Goal: Information Seeking & Learning: Learn about a topic

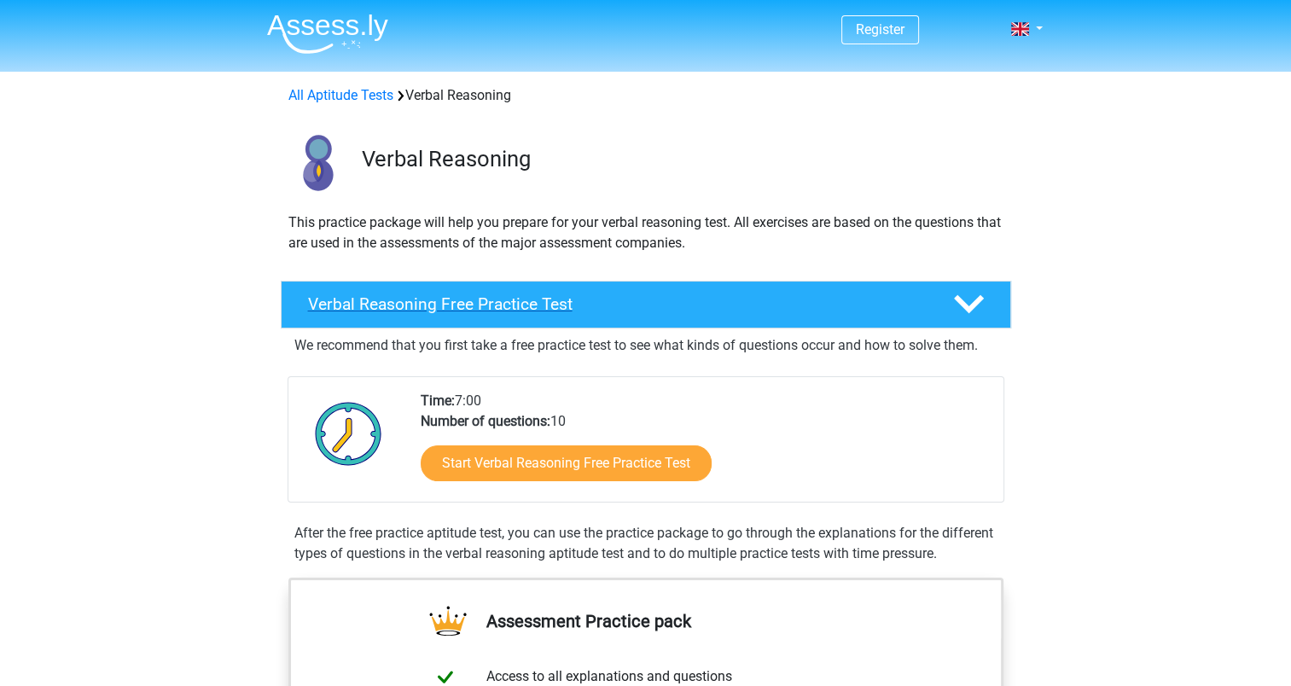
click at [973, 300] on icon at bounding box center [969, 304] width 30 height 30
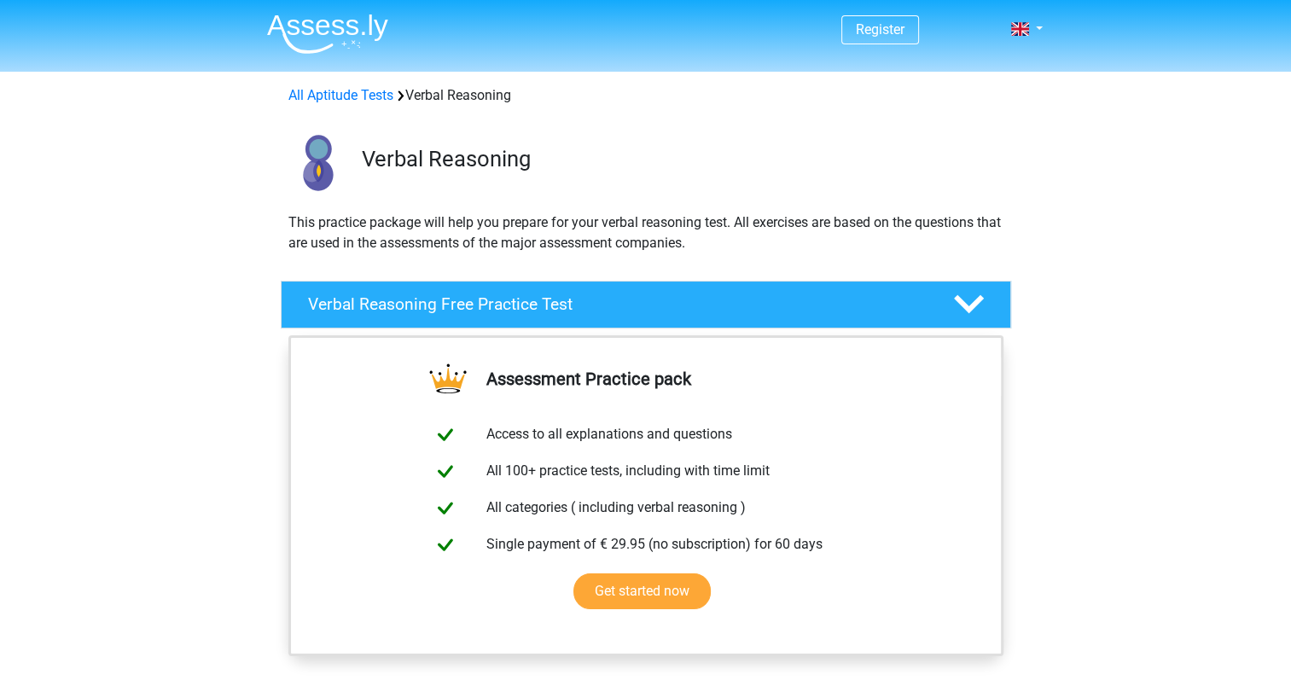
click at [973, 304] on polygon at bounding box center [969, 304] width 30 height 19
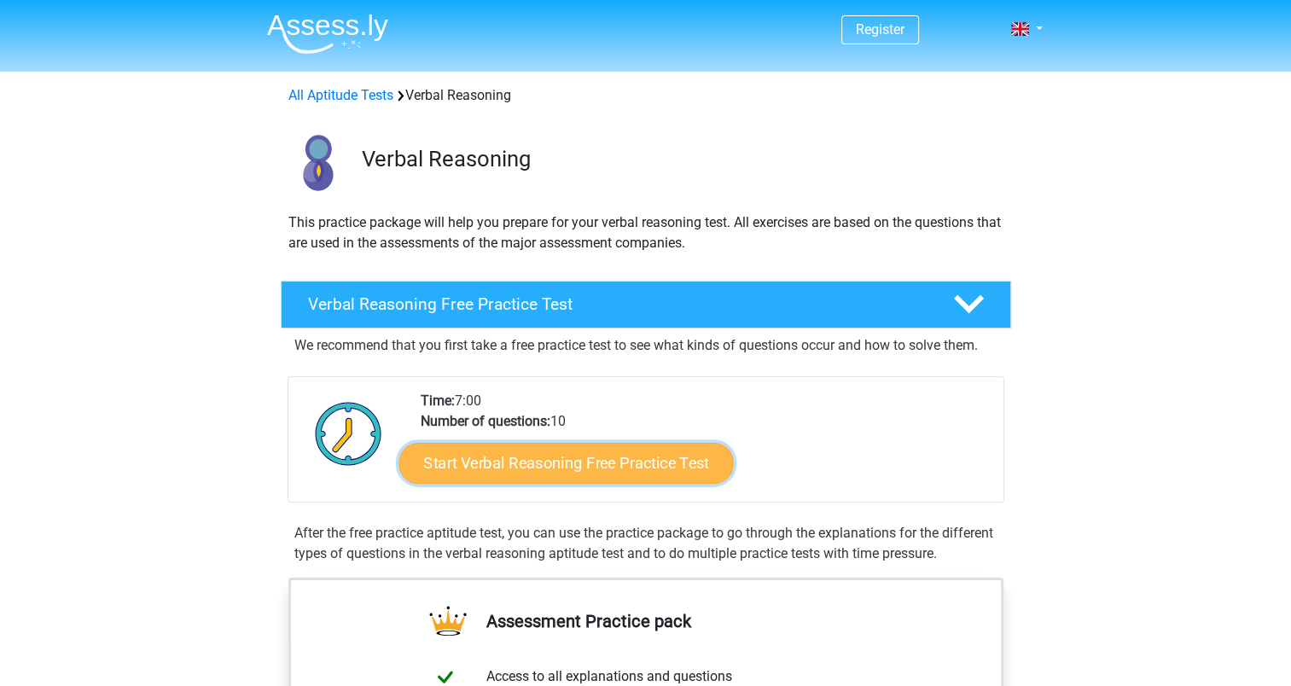
click at [566, 458] on link "Start Verbal Reasoning Free Practice Test" at bounding box center [566, 463] width 335 height 41
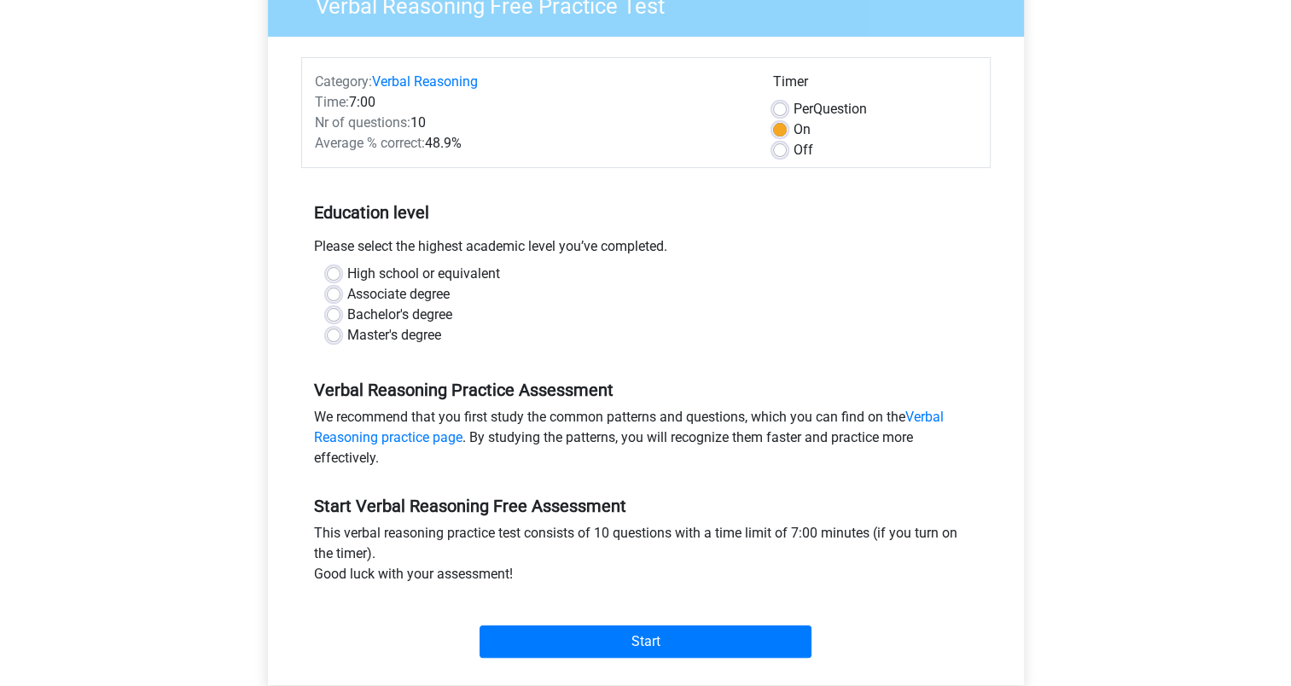
scroll to position [176, 0]
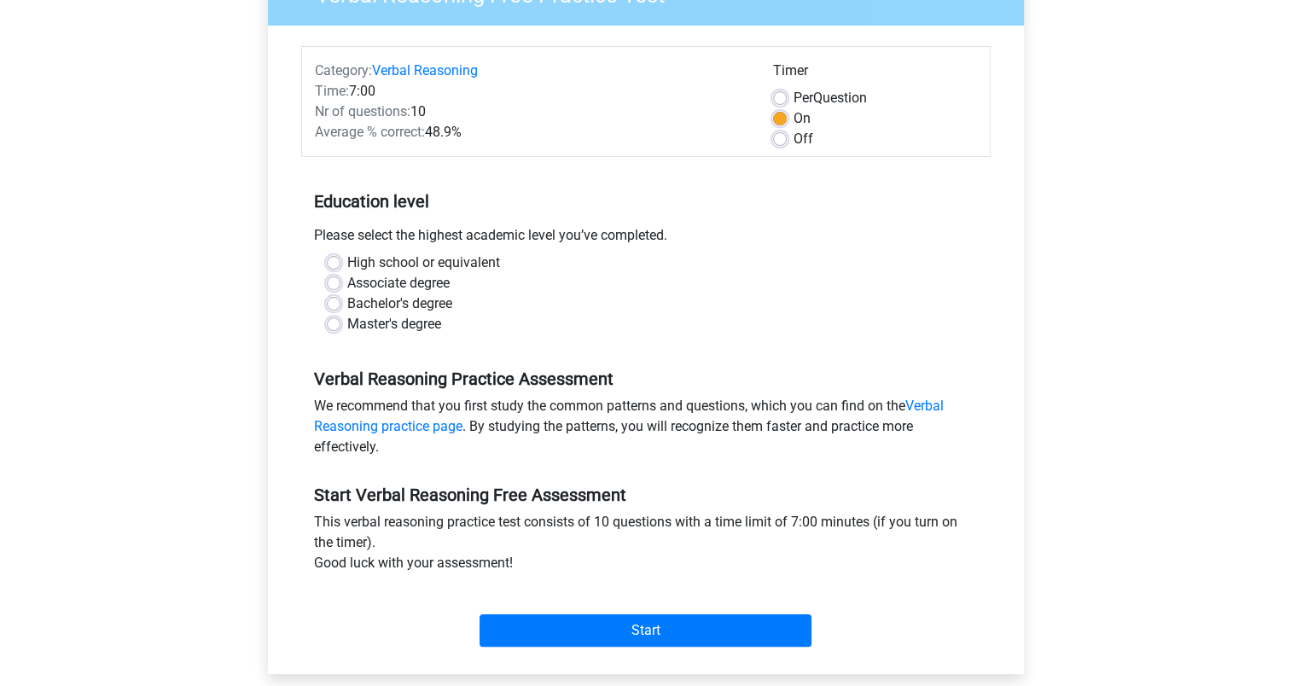
click at [388, 260] on label "High school or equivalent" at bounding box center [423, 263] width 153 height 20
click at [341, 260] on input "High school or equivalent" at bounding box center [334, 261] width 14 height 17
radio input "true"
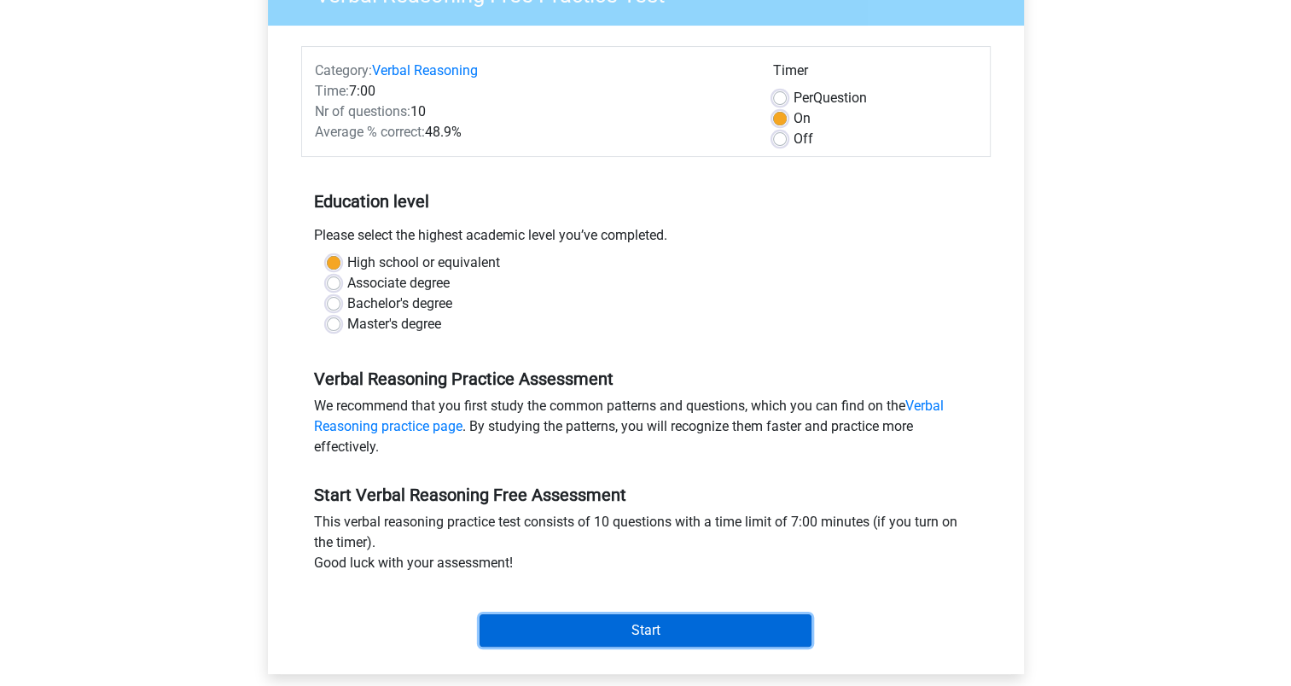
click at [584, 621] on input "Start" at bounding box center [646, 631] width 332 height 32
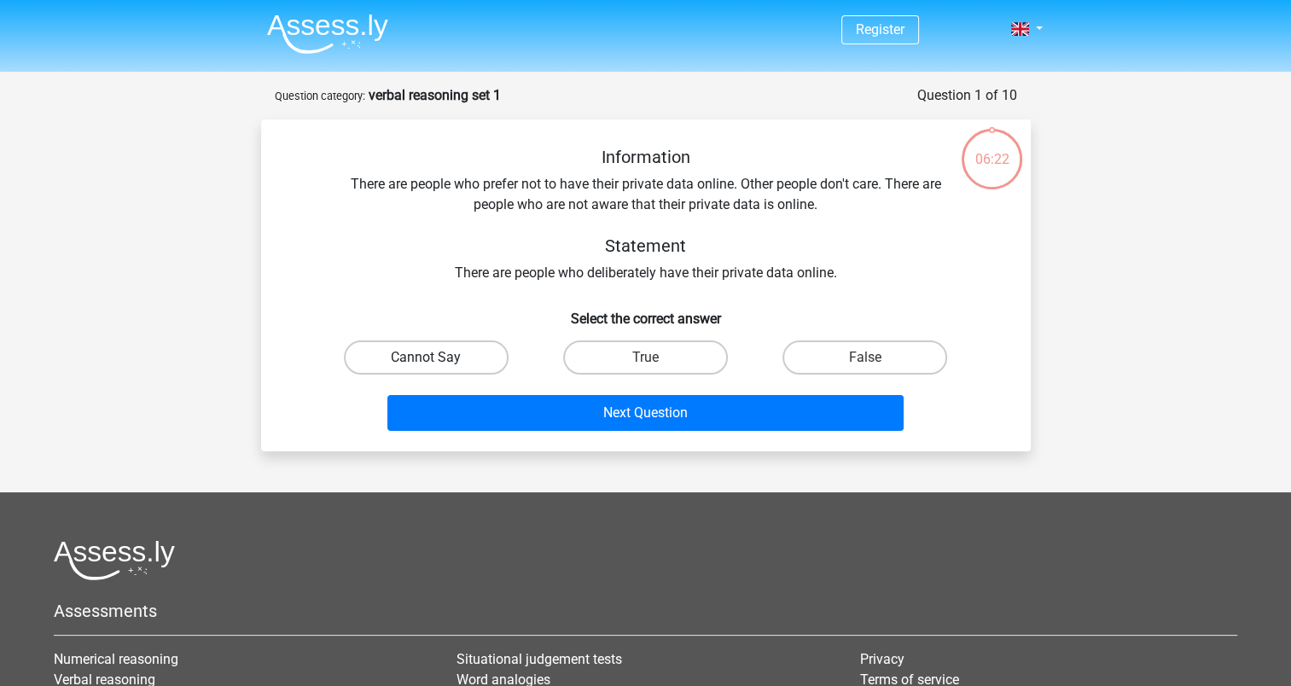
click at [413, 353] on label "Cannot Say" at bounding box center [426, 358] width 165 height 34
click at [426, 358] on input "Cannot Say" at bounding box center [431, 363] width 11 height 11
radio input "true"
click at [608, 362] on label "True" at bounding box center [645, 358] width 165 height 34
click at [645, 362] on input "True" at bounding box center [650, 363] width 11 height 11
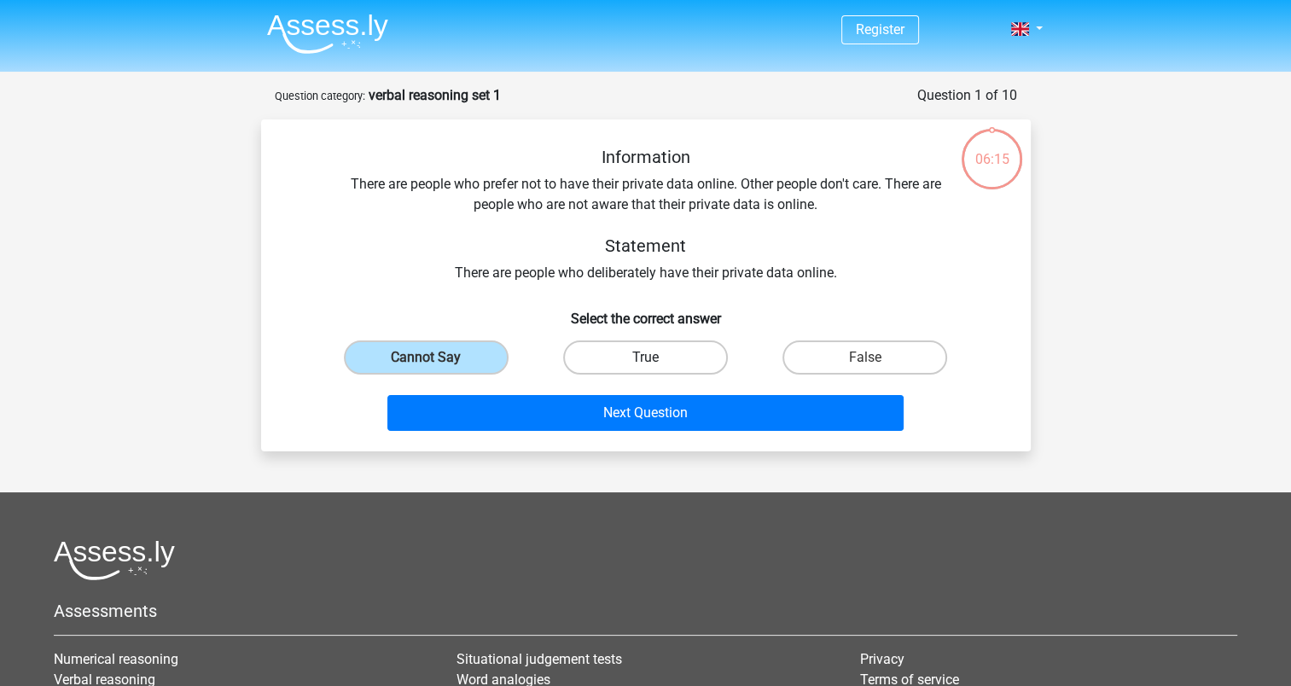
radio input "true"
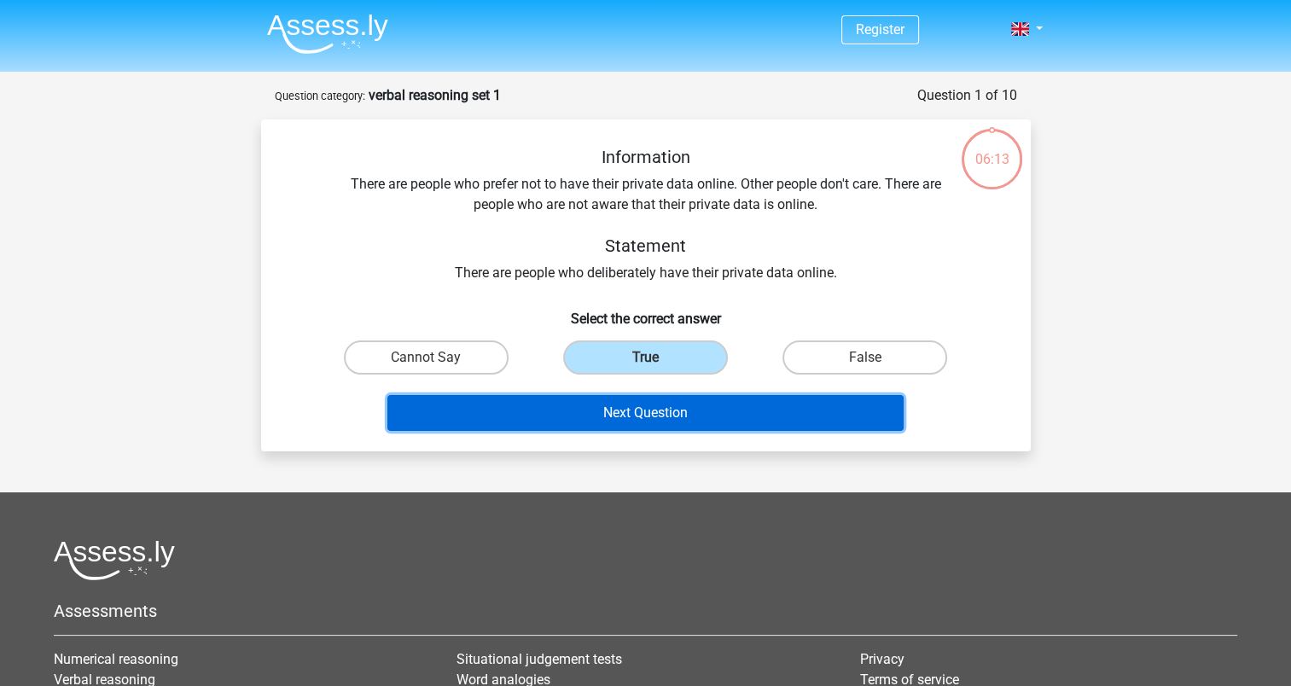
click at [616, 407] on button "Next Question" at bounding box center [646, 413] width 516 height 36
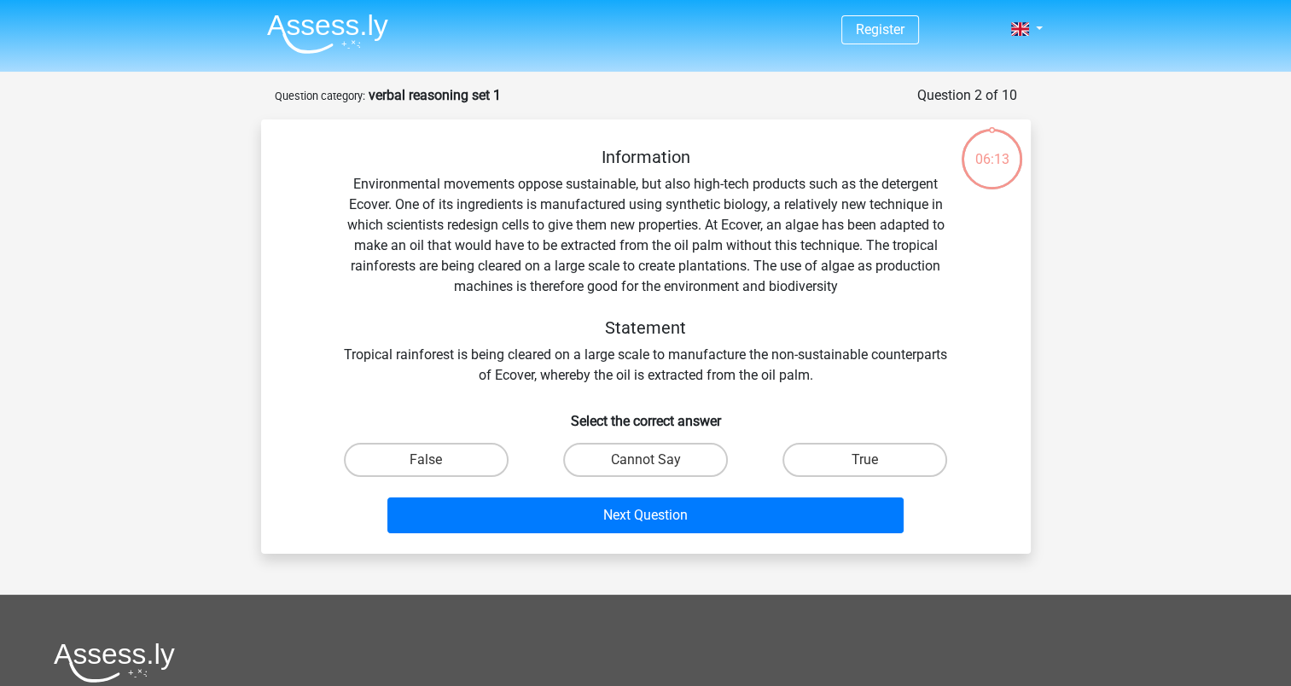
scroll to position [85, 0]
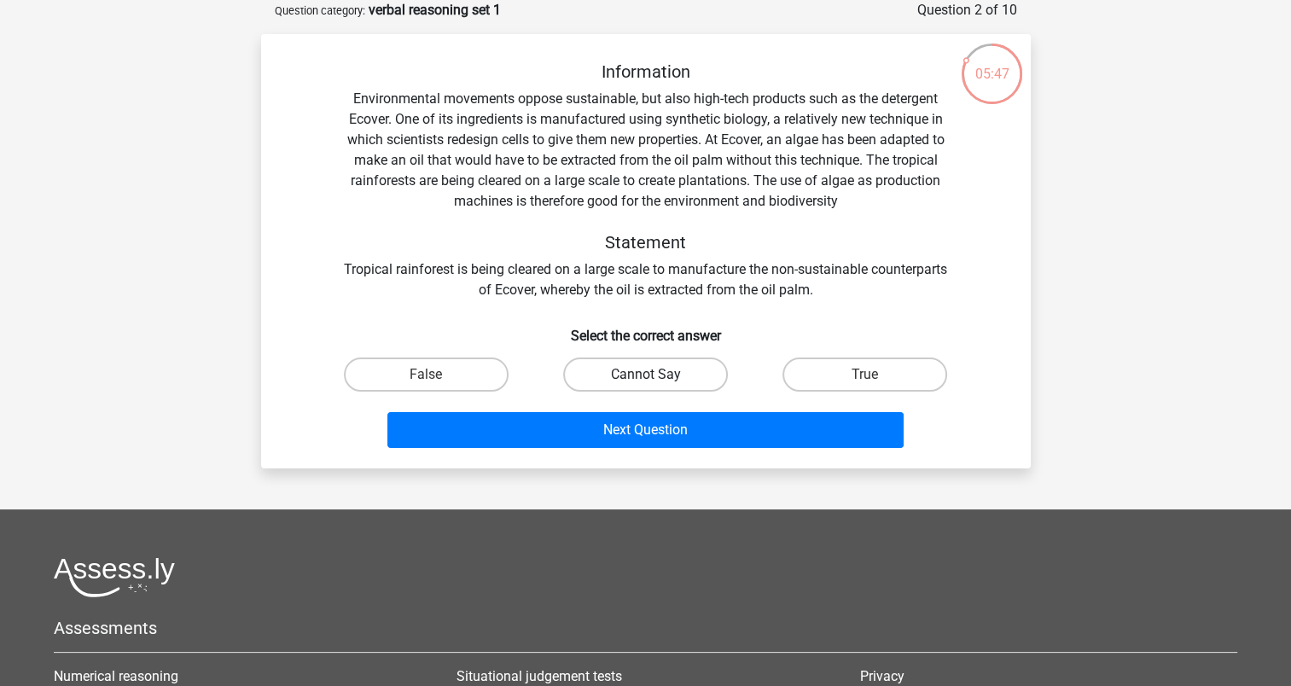
click at [644, 379] on label "Cannot Say" at bounding box center [645, 375] width 165 height 34
click at [645, 379] on input "Cannot Say" at bounding box center [650, 380] width 11 height 11
radio input "true"
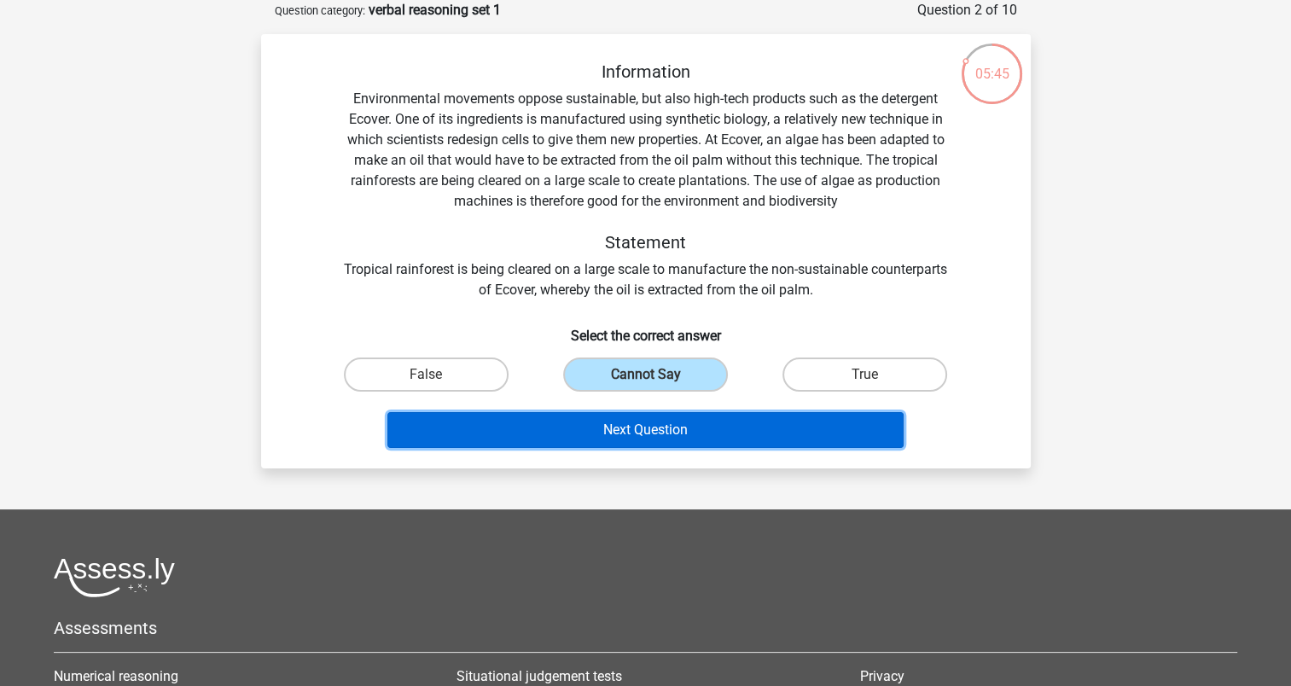
click at [631, 440] on button "Next Question" at bounding box center [646, 430] width 516 height 36
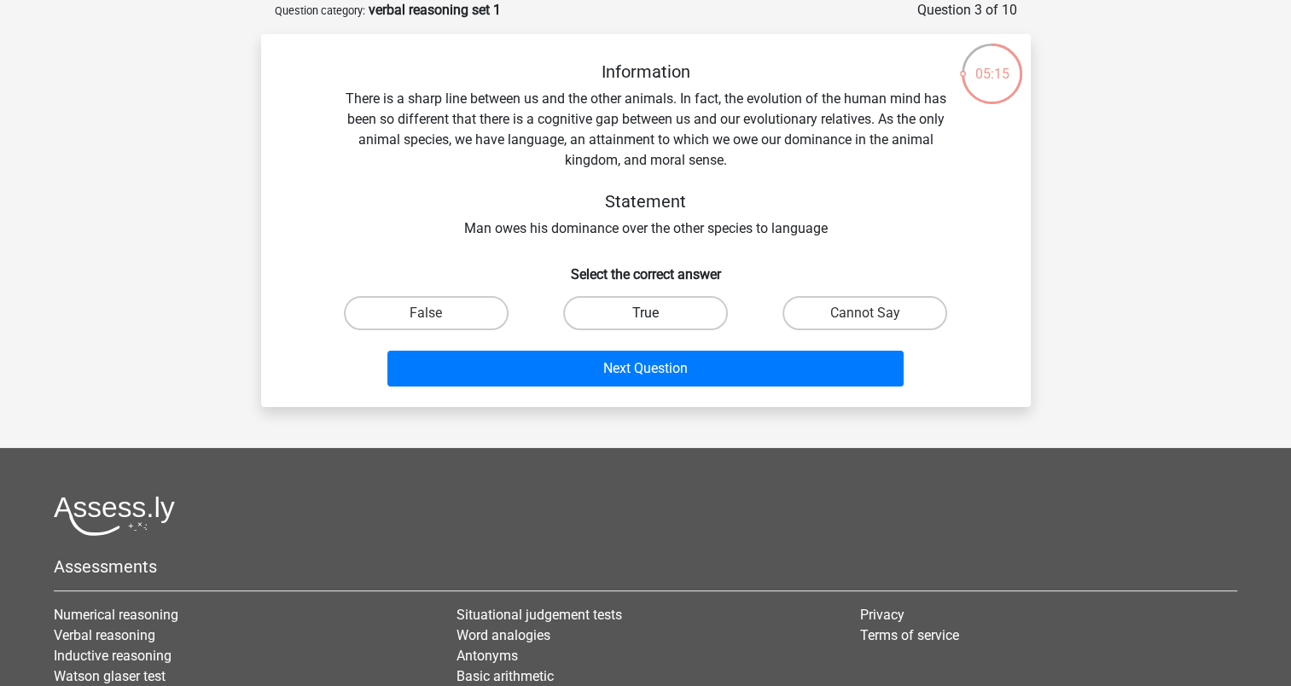
click at [665, 302] on label "True" at bounding box center [645, 313] width 165 height 34
click at [656, 313] on input "True" at bounding box center [650, 318] width 11 height 11
radio input "true"
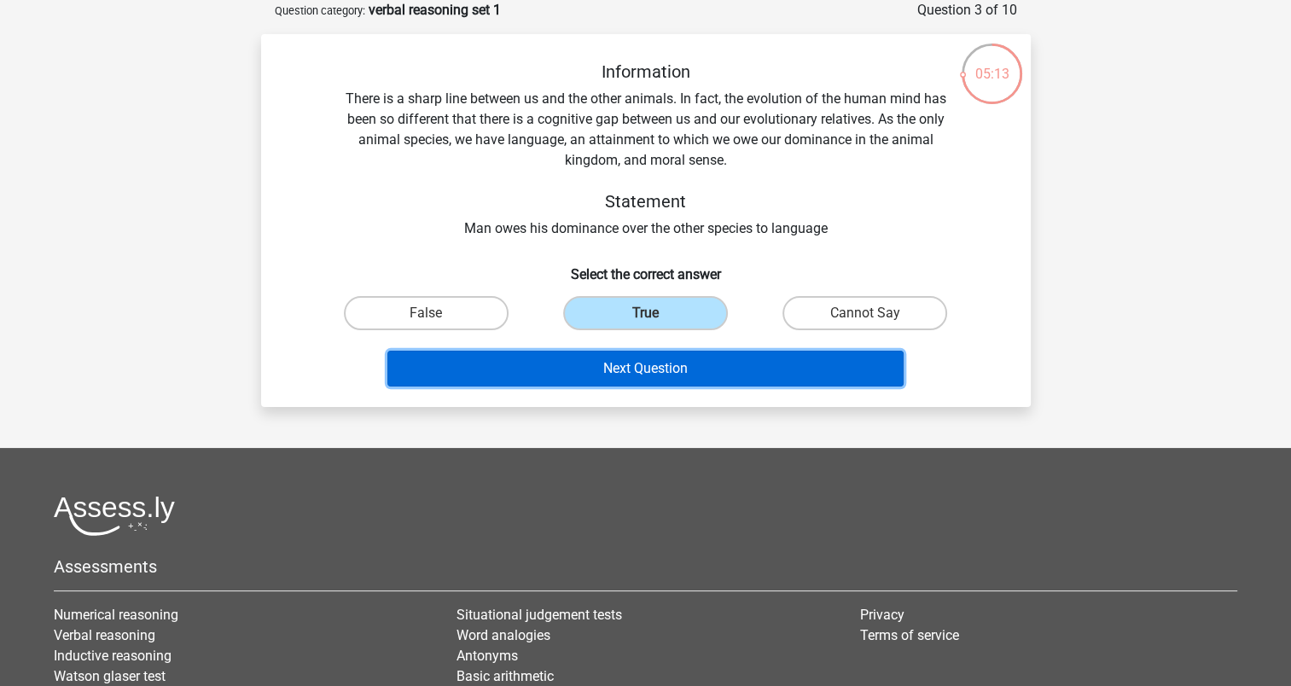
click at [652, 363] on button "Next Question" at bounding box center [646, 369] width 516 height 36
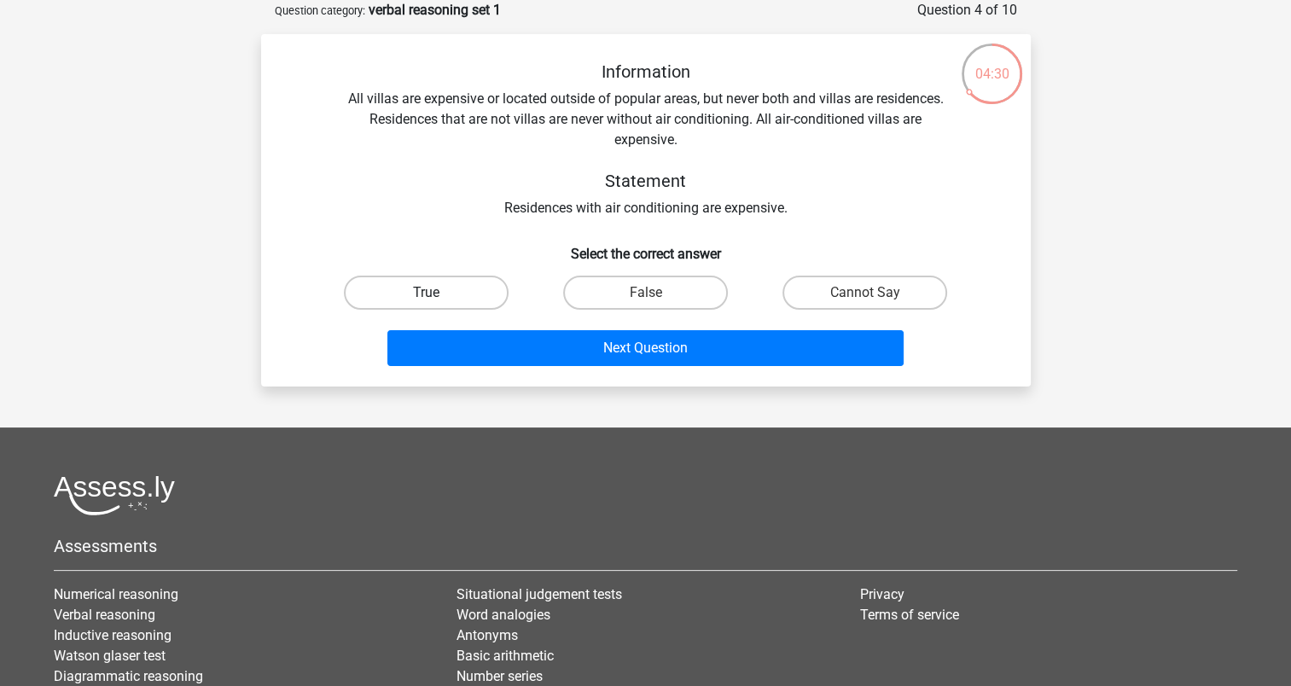
click at [469, 304] on label "True" at bounding box center [426, 293] width 165 height 34
click at [437, 304] on input "True" at bounding box center [431, 298] width 11 height 11
radio input "true"
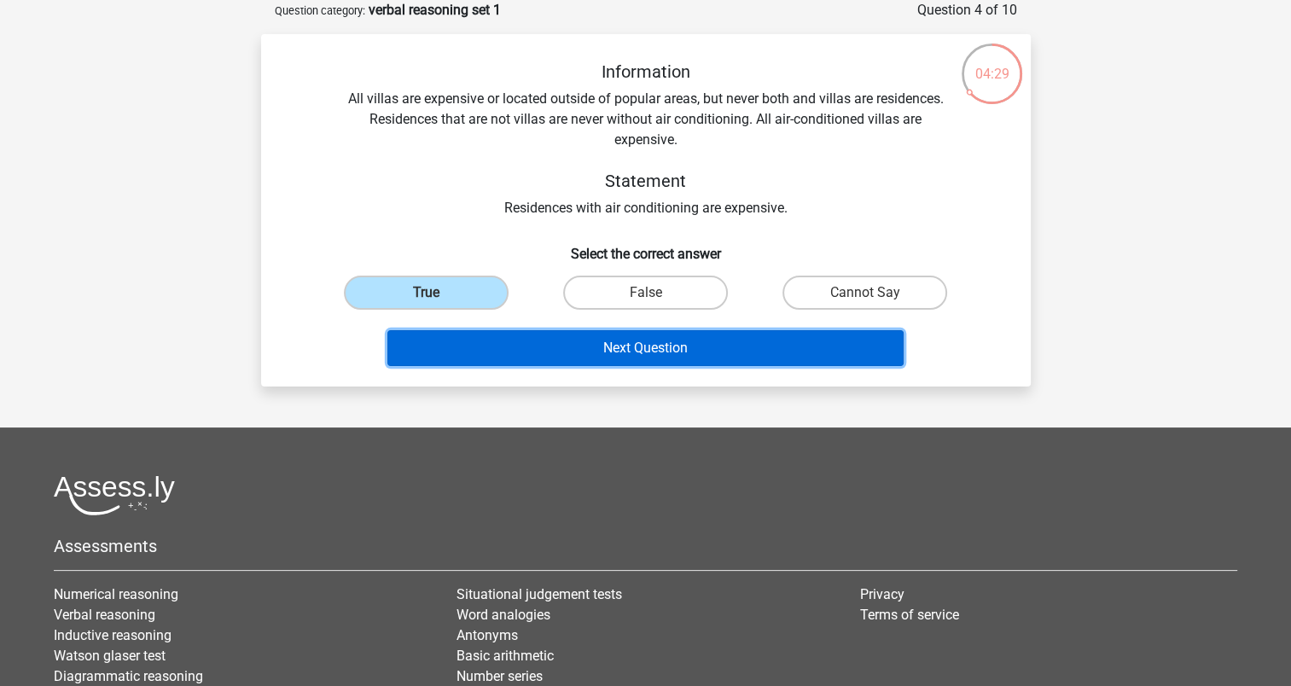
click at [557, 343] on button "Next Question" at bounding box center [646, 348] width 516 height 36
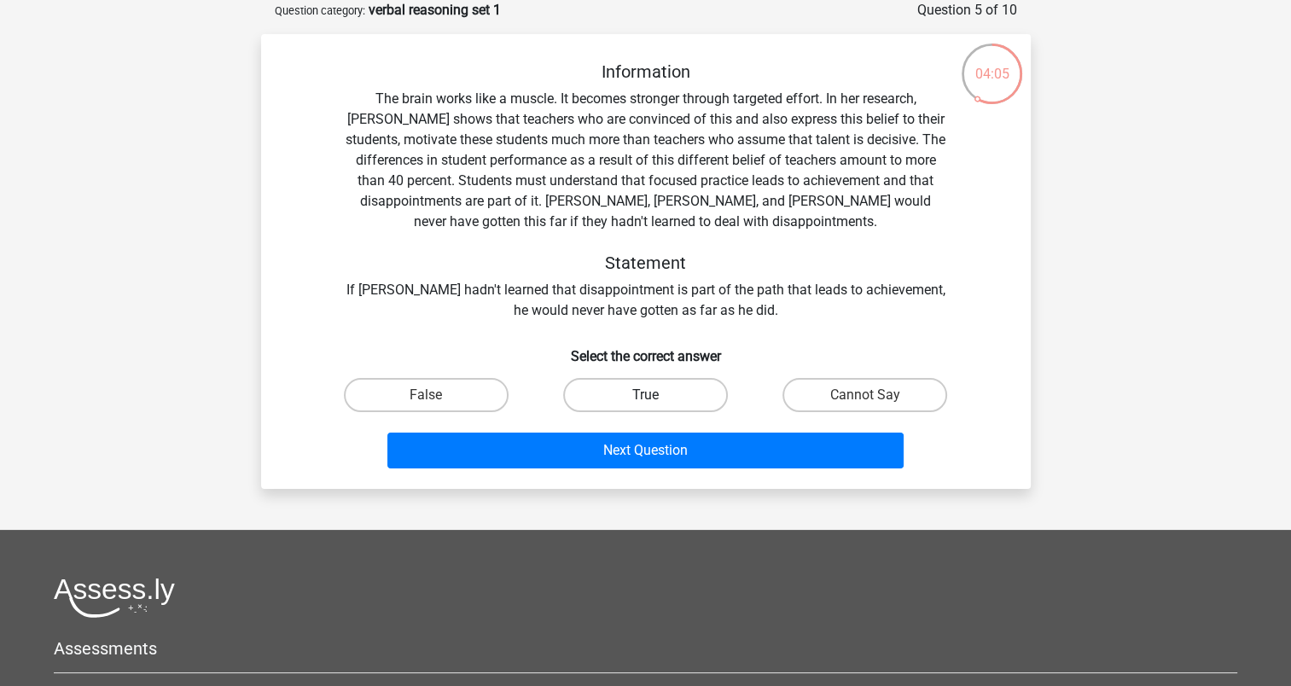
click at [615, 393] on label "True" at bounding box center [645, 395] width 165 height 34
click at [645, 395] on input "True" at bounding box center [650, 400] width 11 height 11
radio input "true"
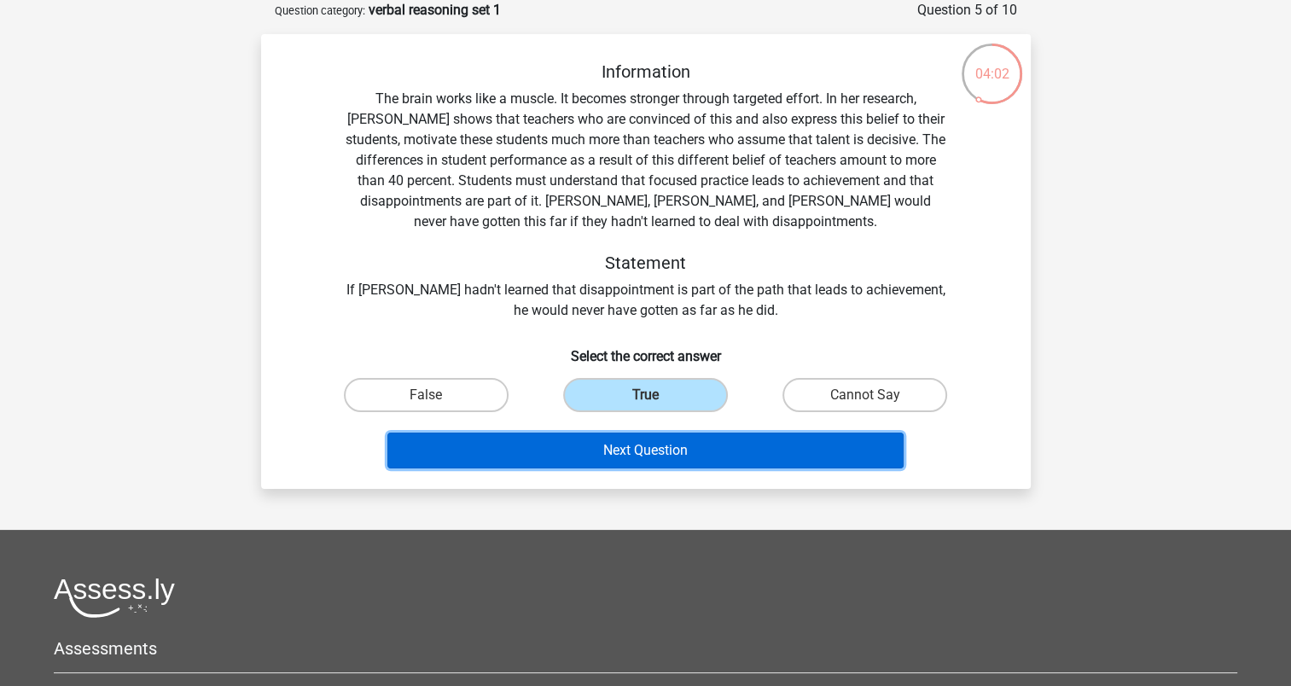
click at [609, 461] on button "Next Question" at bounding box center [646, 451] width 516 height 36
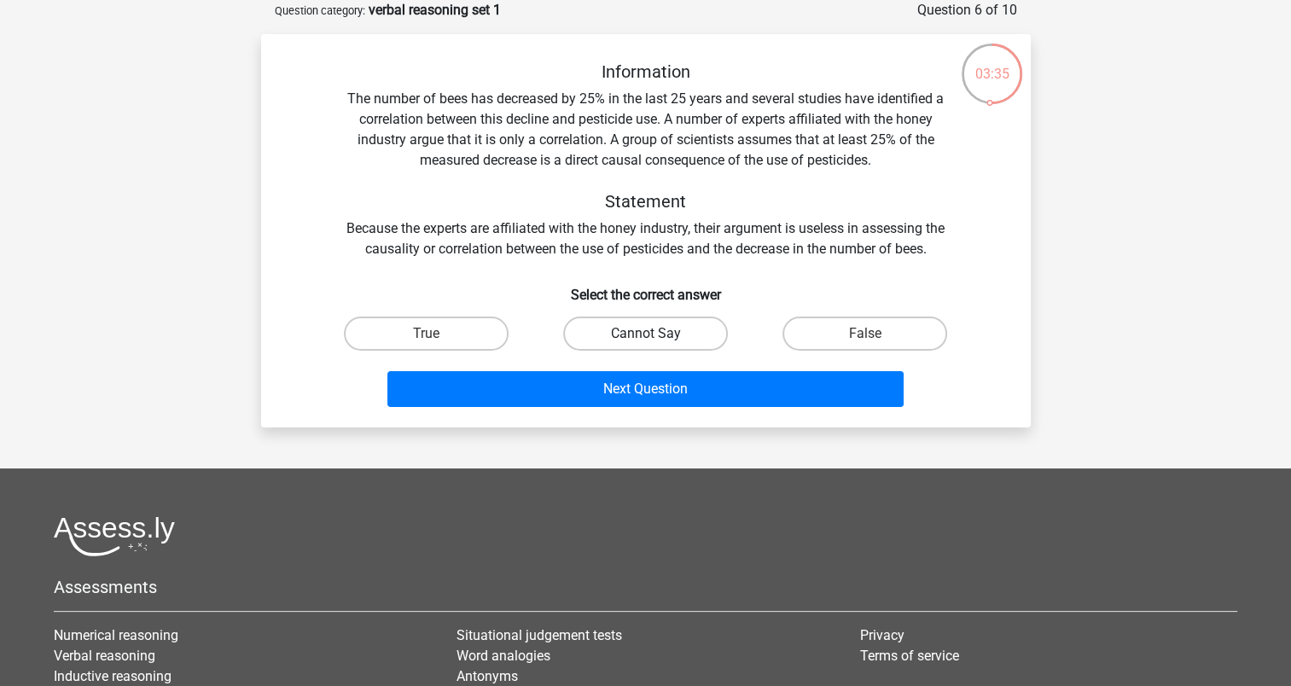
click at [676, 324] on label "Cannot Say" at bounding box center [645, 334] width 165 height 34
click at [656, 334] on input "Cannot Say" at bounding box center [650, 339] width 11 height 11
radio input "true"
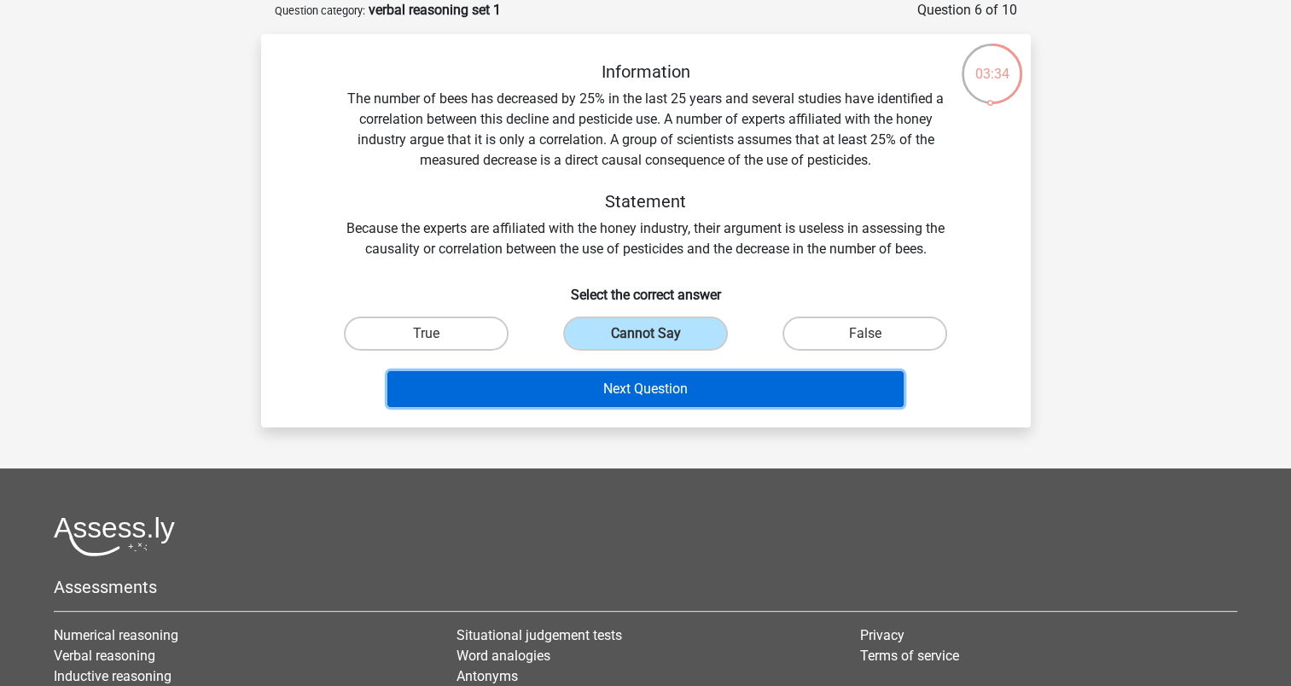
click at [673, 383] on button "Next Question" at bounding box center [646, 389] width 516 height 36
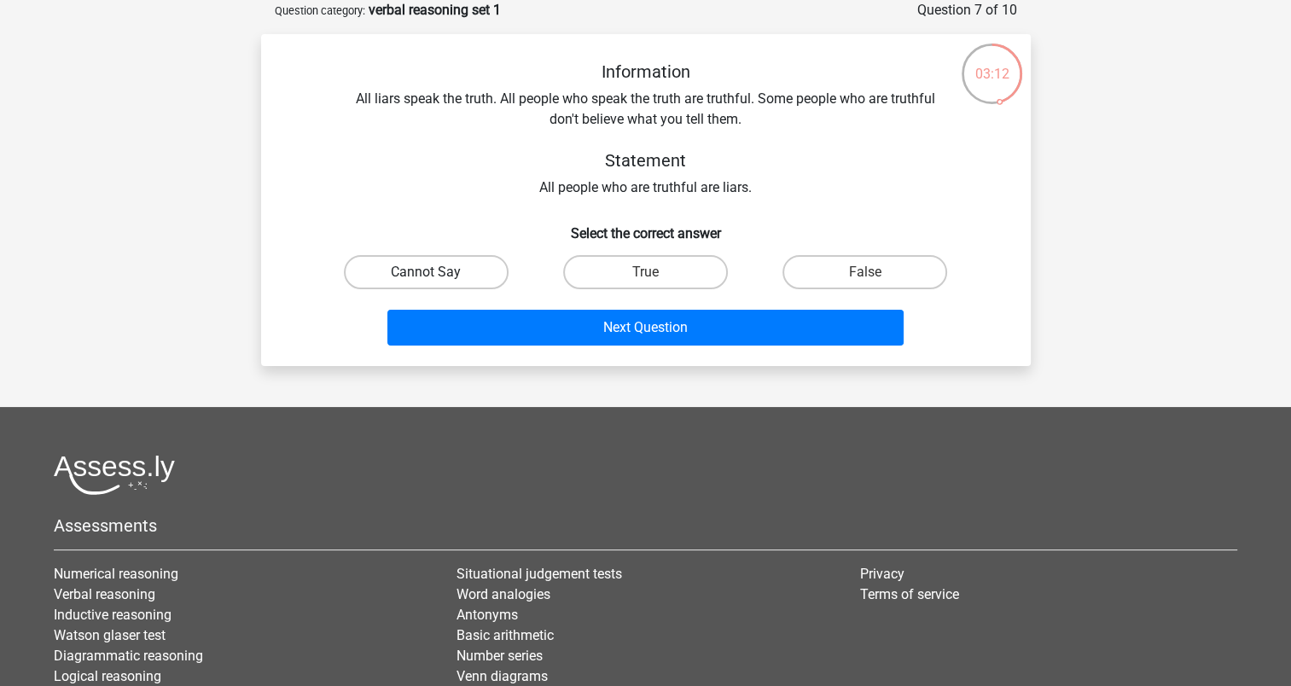
click at [449, 283] on label "Cannot Say" at bounding box center [426, 272] width 165 height 34
click at [437, 283] on input "Cannot Say" at bounding box center [431, 277] width 11 height 11
radio input "true"
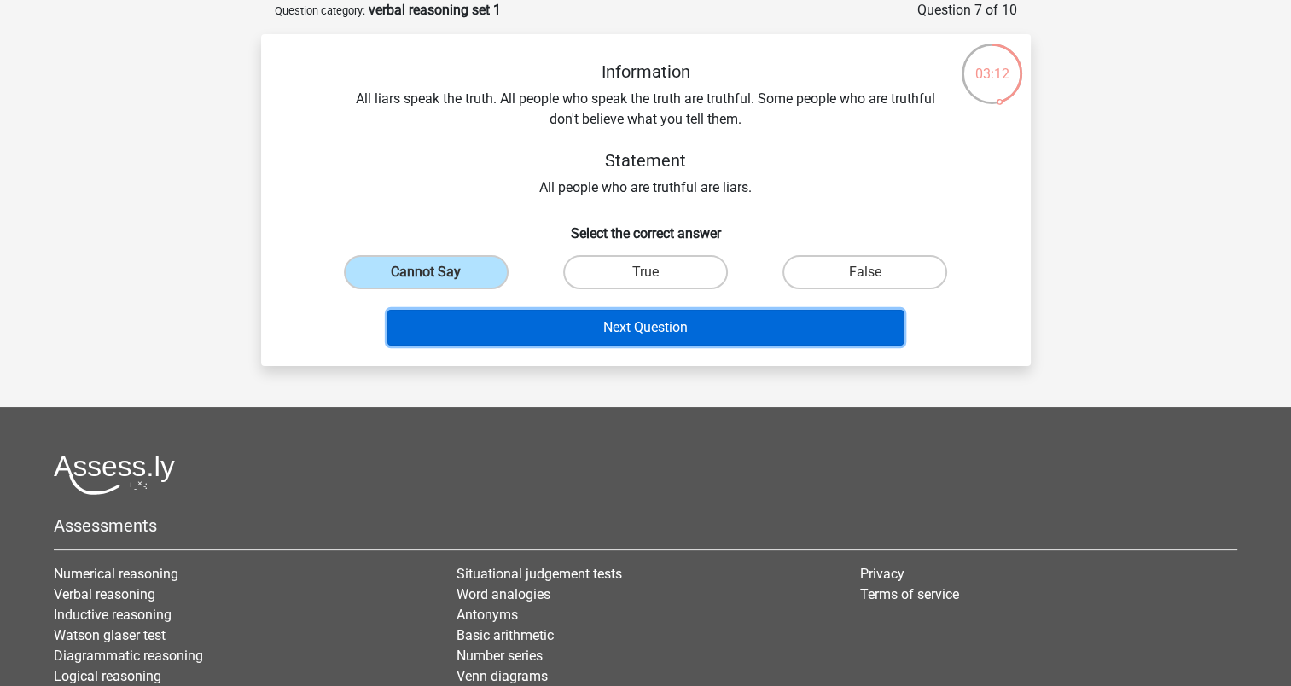
click at [533, 332] on button "Next Question" at bounding box center [646, 328] width 516 height 36
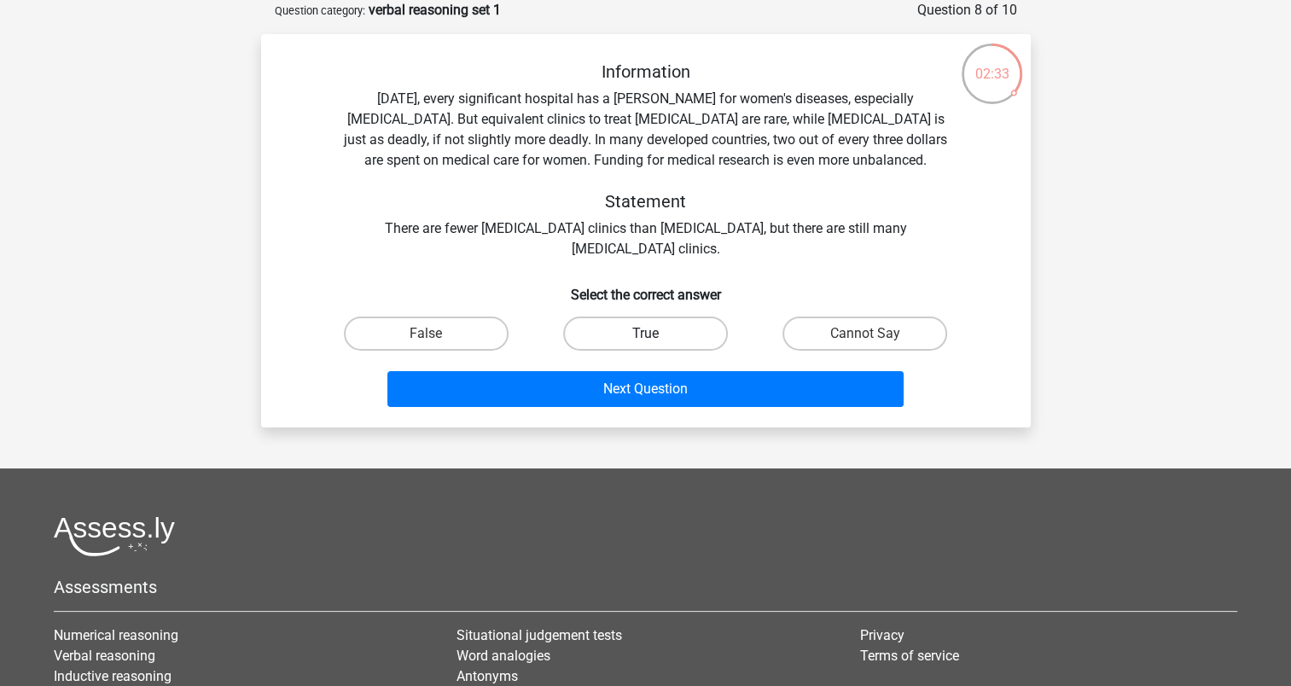
click at [615, 335] on label "True" at bounding box center [645, 334] width 165 height 34
click at [645, 335] on input "True" at bounding box center [650, 339] width 11 height 11
radio input "true"
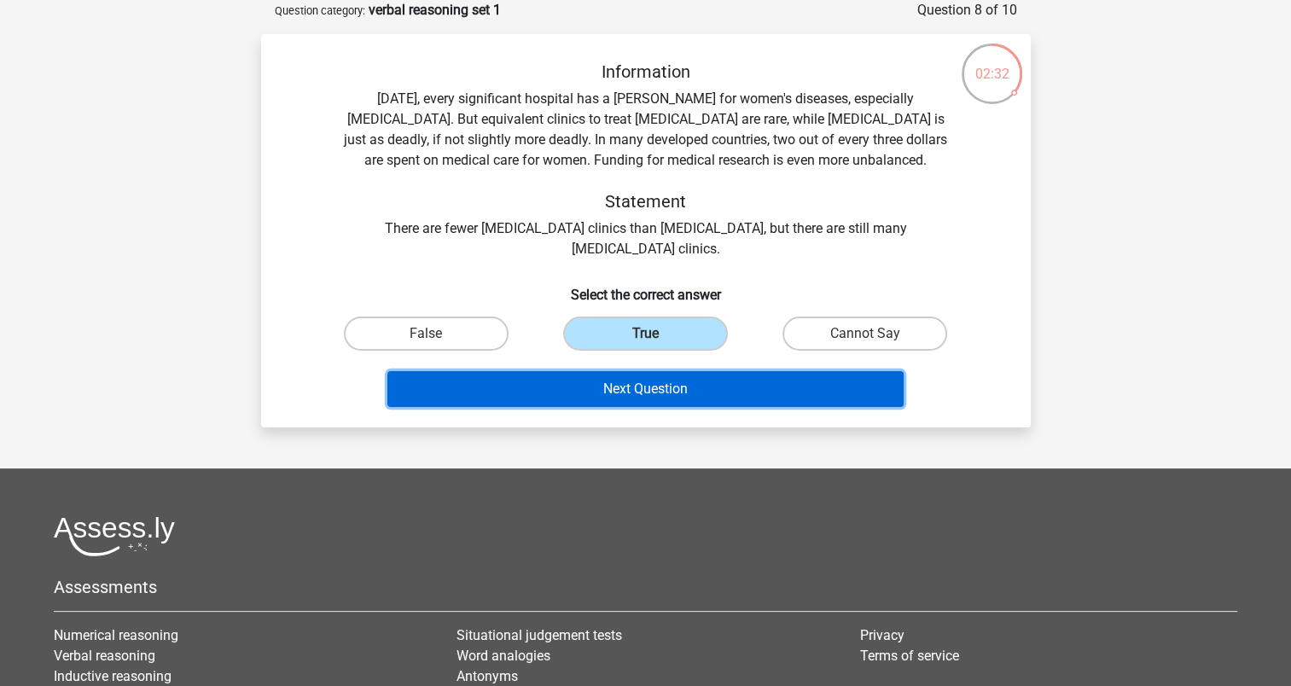
click at [633, 388] on button "Next Question" at bounding box center [646, 389] width 516 height 36
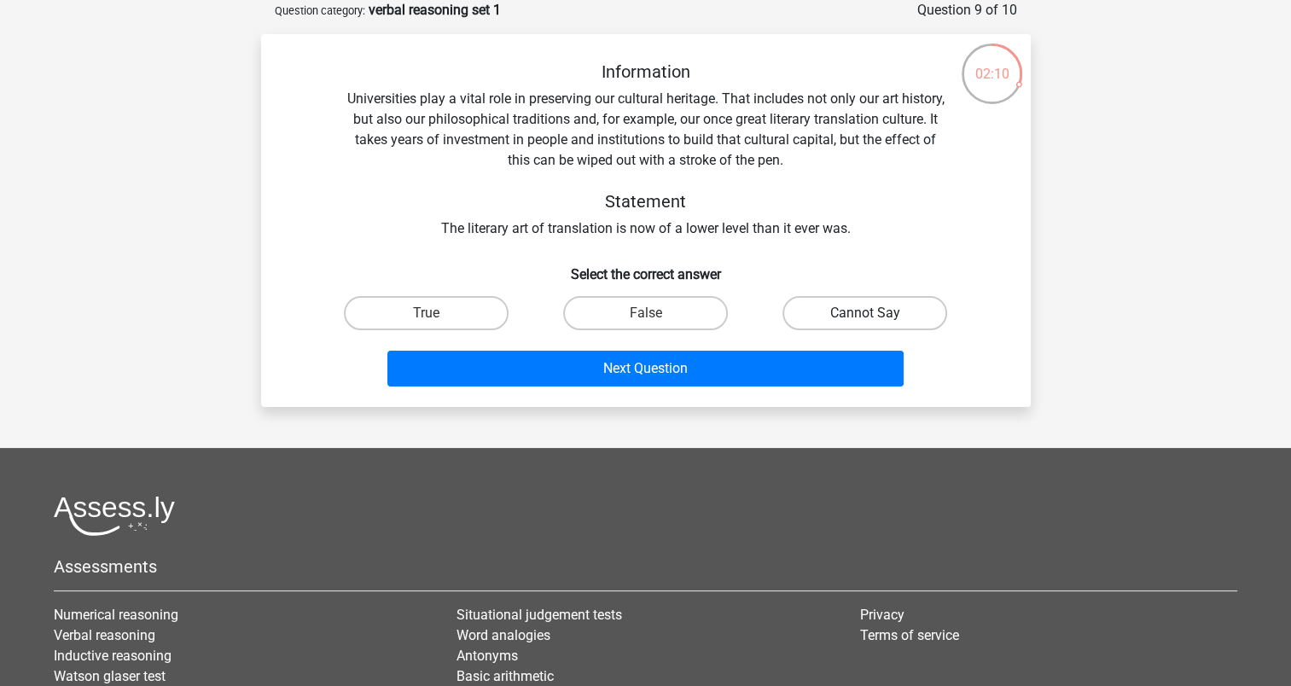
click at [810, 312] on label "Cannot Say" at bounding box center [865, 313] width 165 height 34
click at [866, 313] on input "Cannot Say" at bounding box center [871, 318] width 11 height 11
radio input "true"
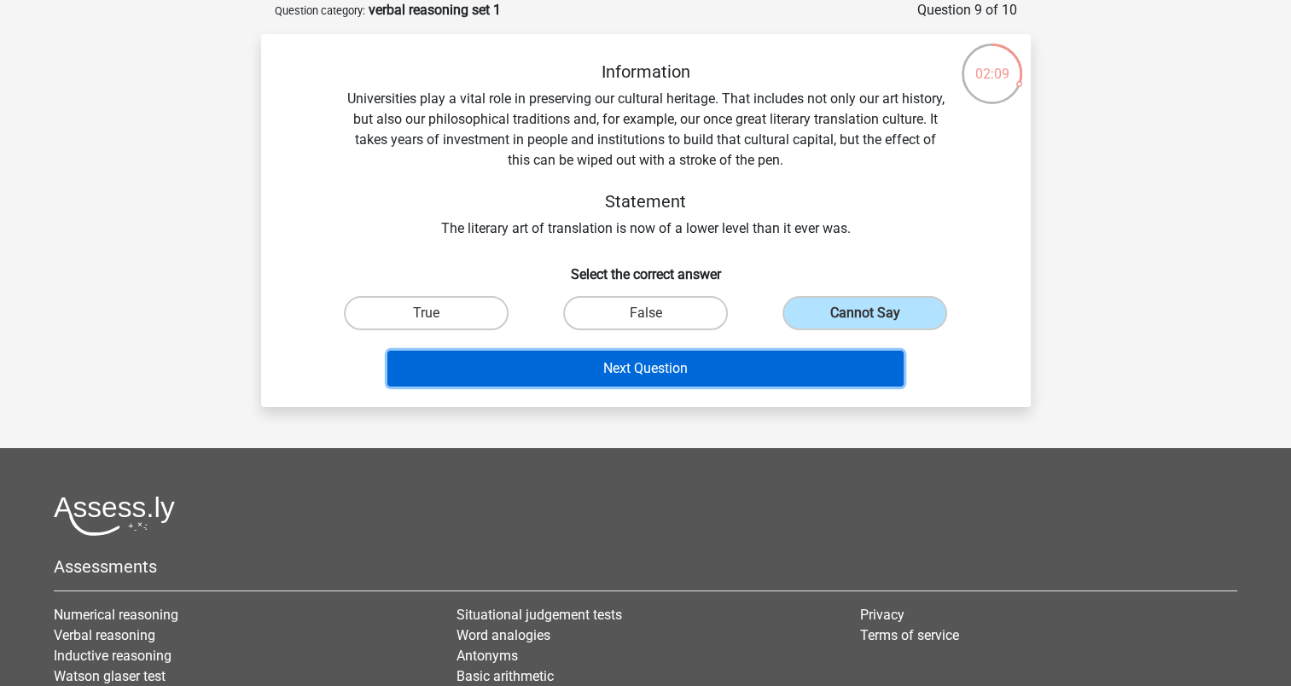
click at [753, 383] on button "Next Question" at bounding box center [646, 369] width 516 height 36
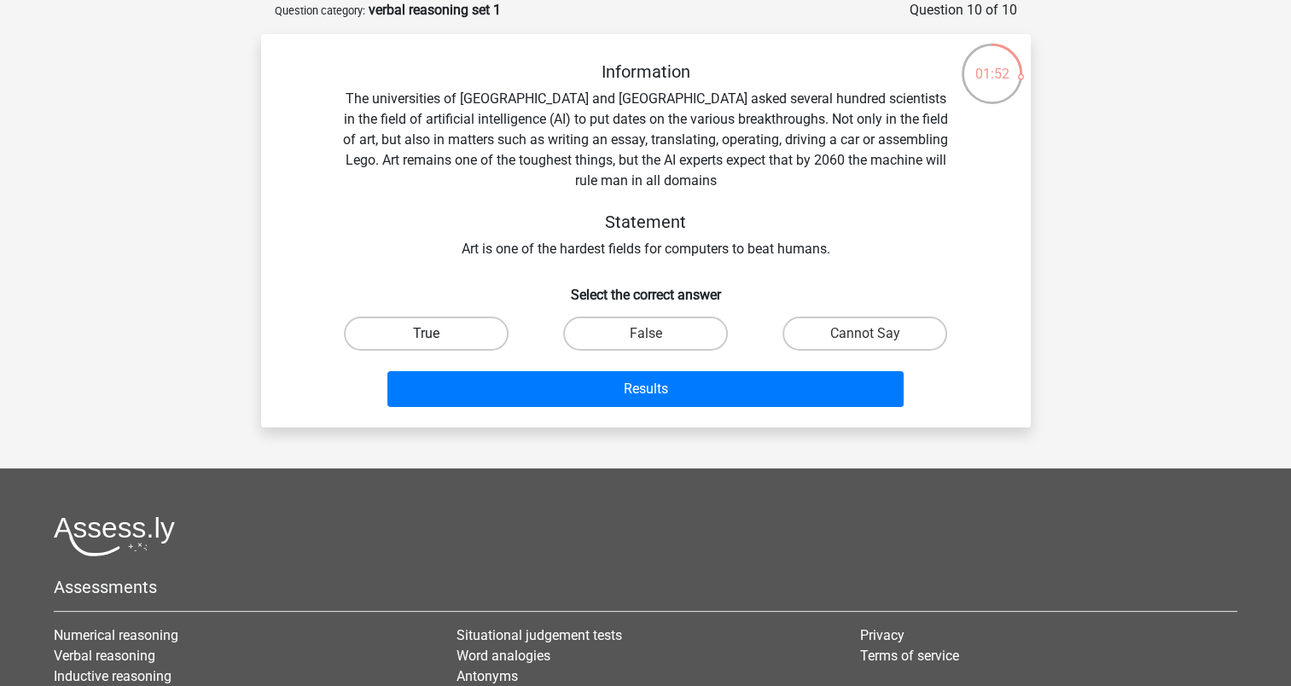
click at [440, 348] on label "True" at bounding box center [426, 334] width 165 height 34
click at [437, 345] on input "True" at bounding box center [431, 339] width 11 height 11
radio input "true"
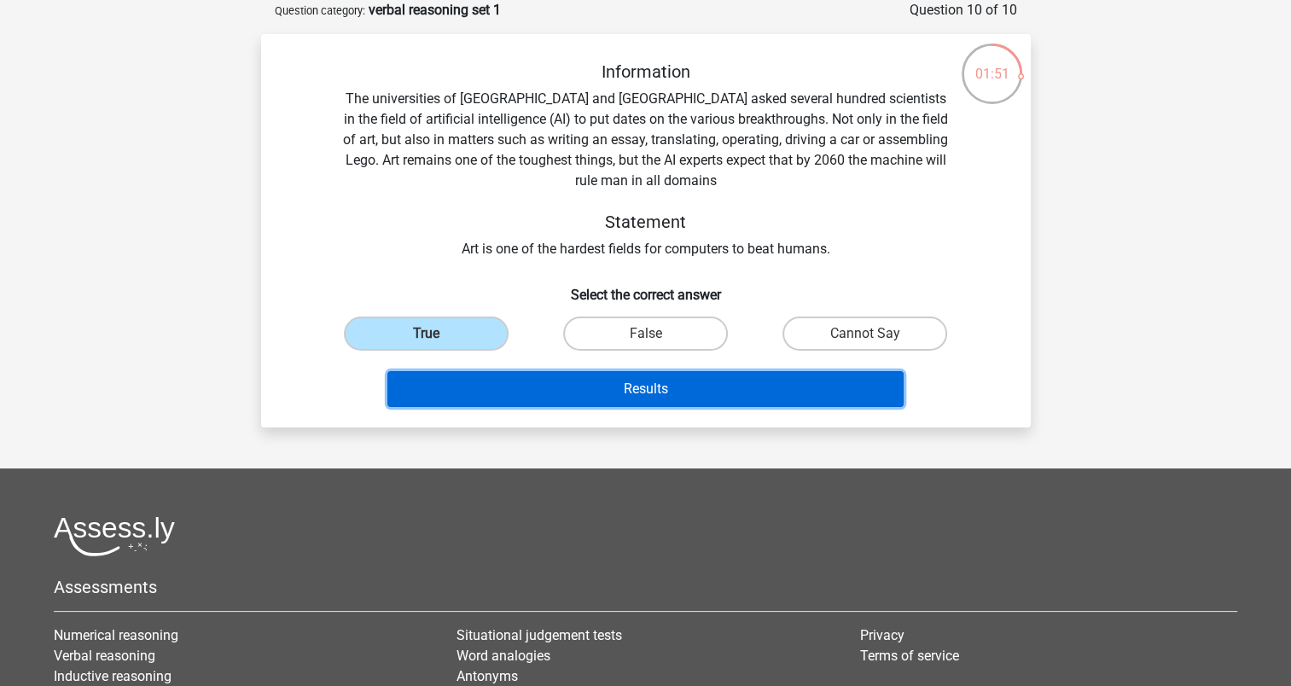
click at [495, 399] on button "Results" at bounding box center [646, 389] width 516 height 36
